Goal: Find contact information: Find contact information

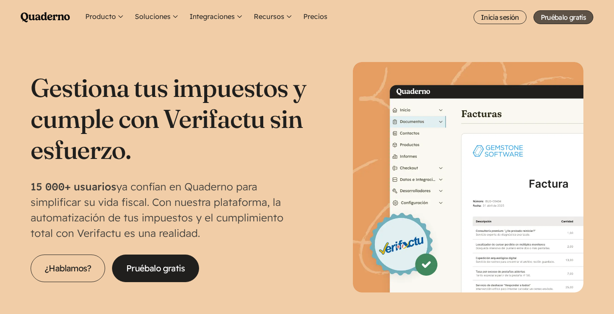
click at [542, 20] on link "Pruébalo gratis" at bounding box center [564, 17] width 60 height 14
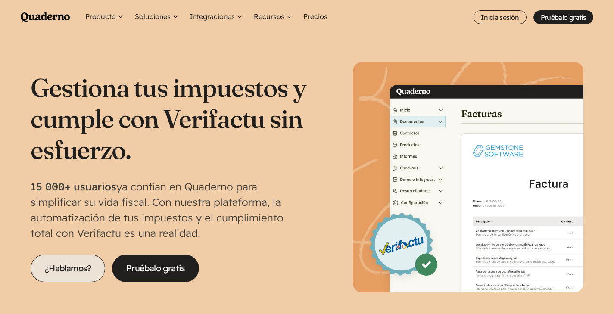
click at [86, 267] on link "¿Hablamos?" at bounding box center [68, 269] width 75 height 28
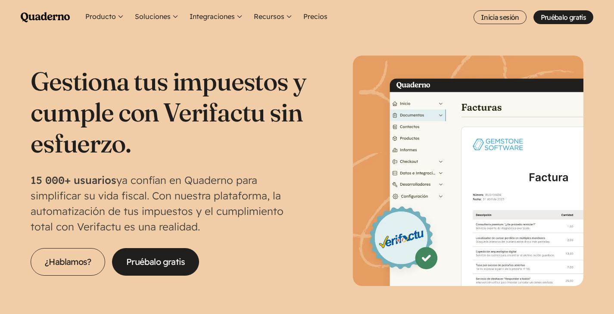
scroll to position [12, 0]
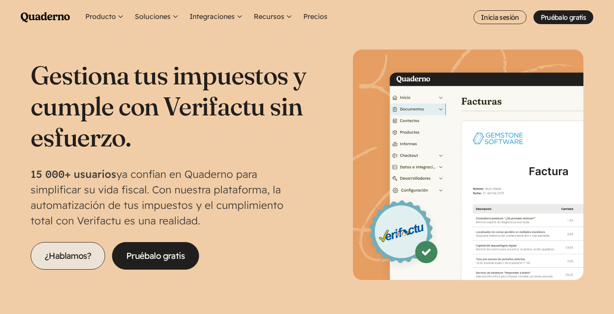
click at [64, 257] on link "¿Hablamos?" at bounding box center [68, 256] width 75 height 28
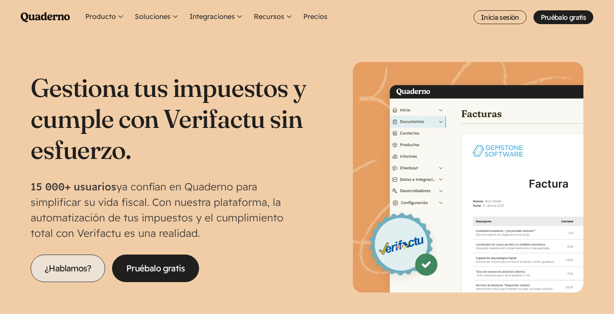
click at [84, 270] on link "¿Hablamos?" at bounding box center [68, 269] width 75 height 28
